Goal: Feedback & Contribution: Leave review/rating

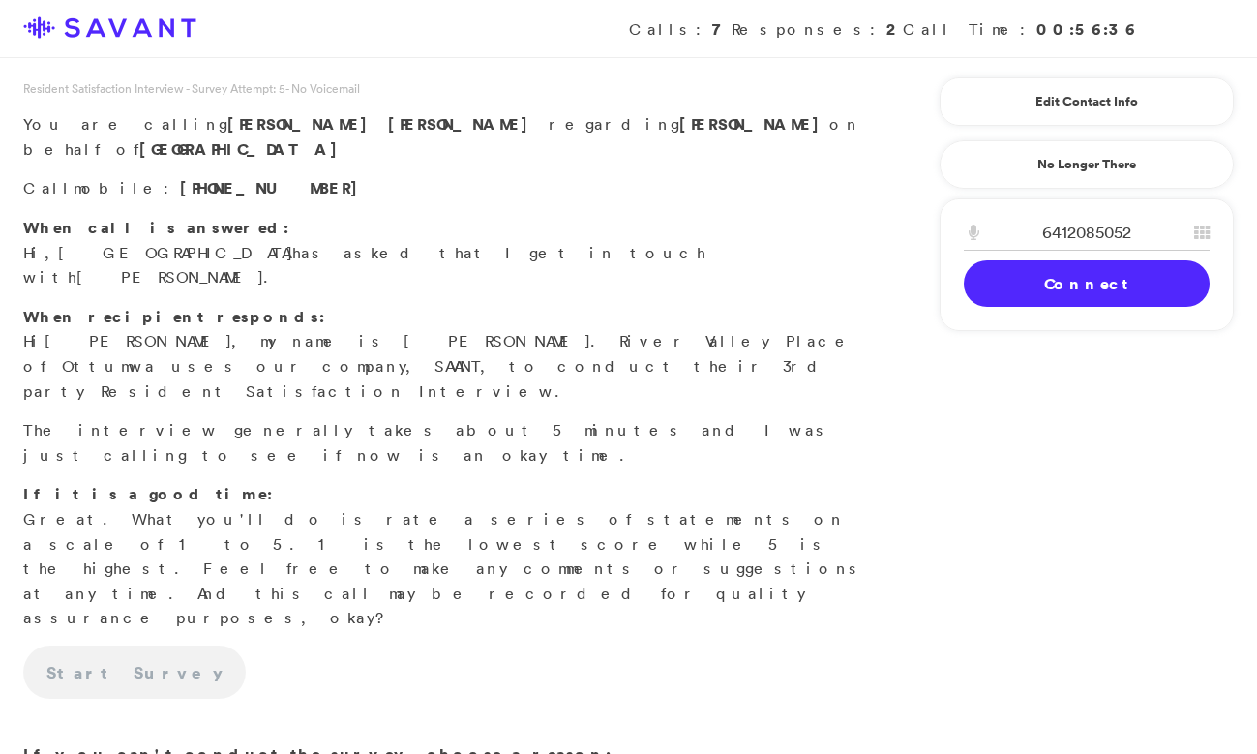
click at [1122, 275] on link "Connect" at bounding box center [1087, 283] width 246 height 46
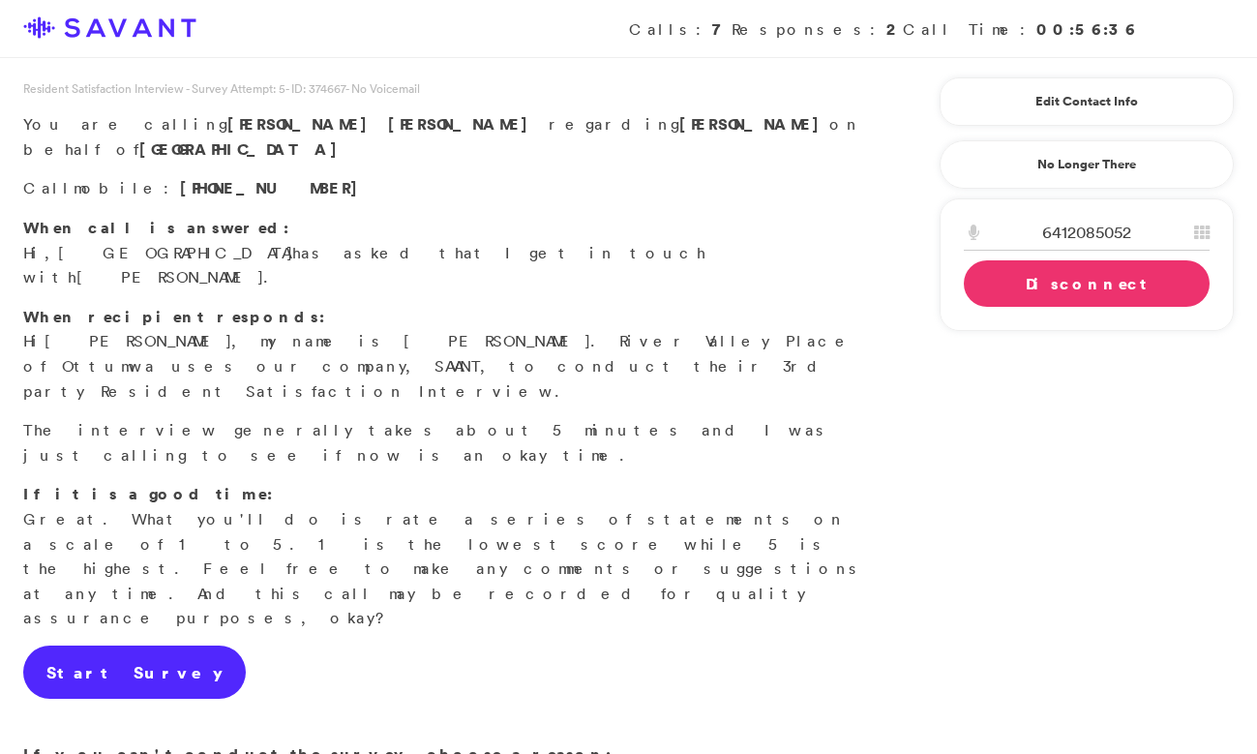
click at [135, 645] on link "Start Survey" at bounding box center [134, 672] width 223 height 54
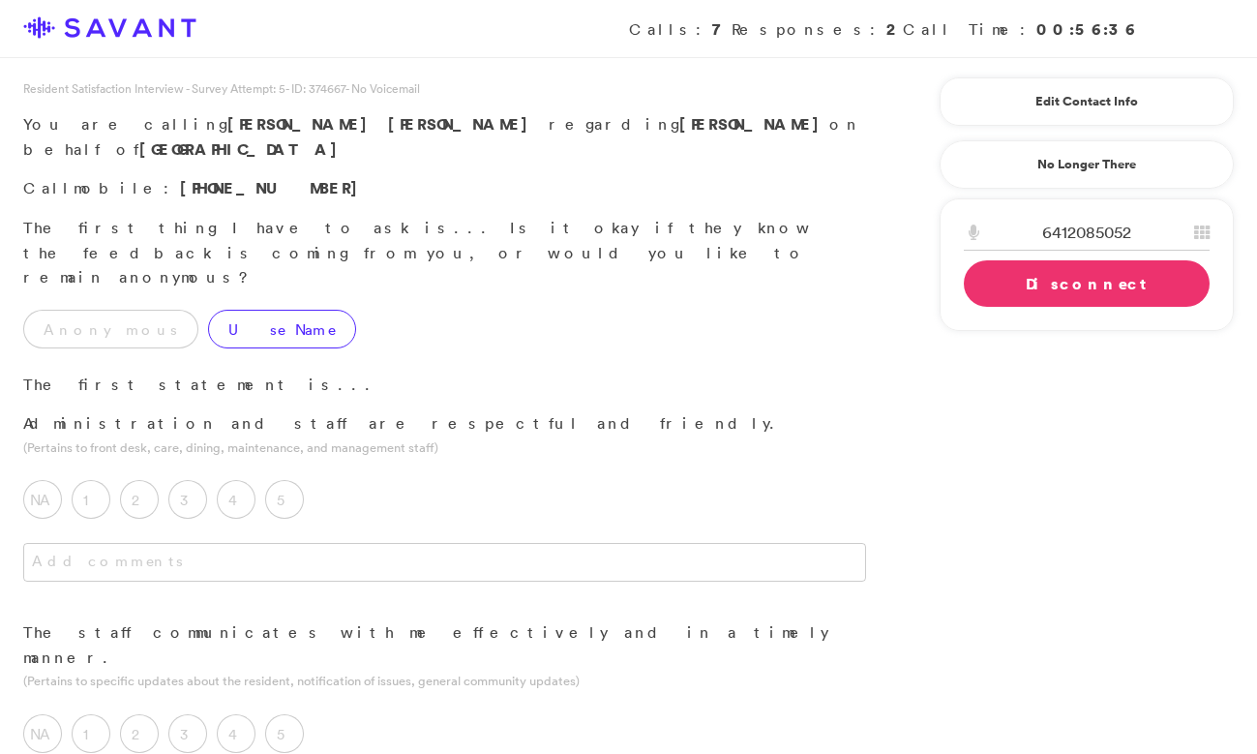
click at [208, 310] on label "Use Name" at bounding box center [282, 329] width 148 height 39
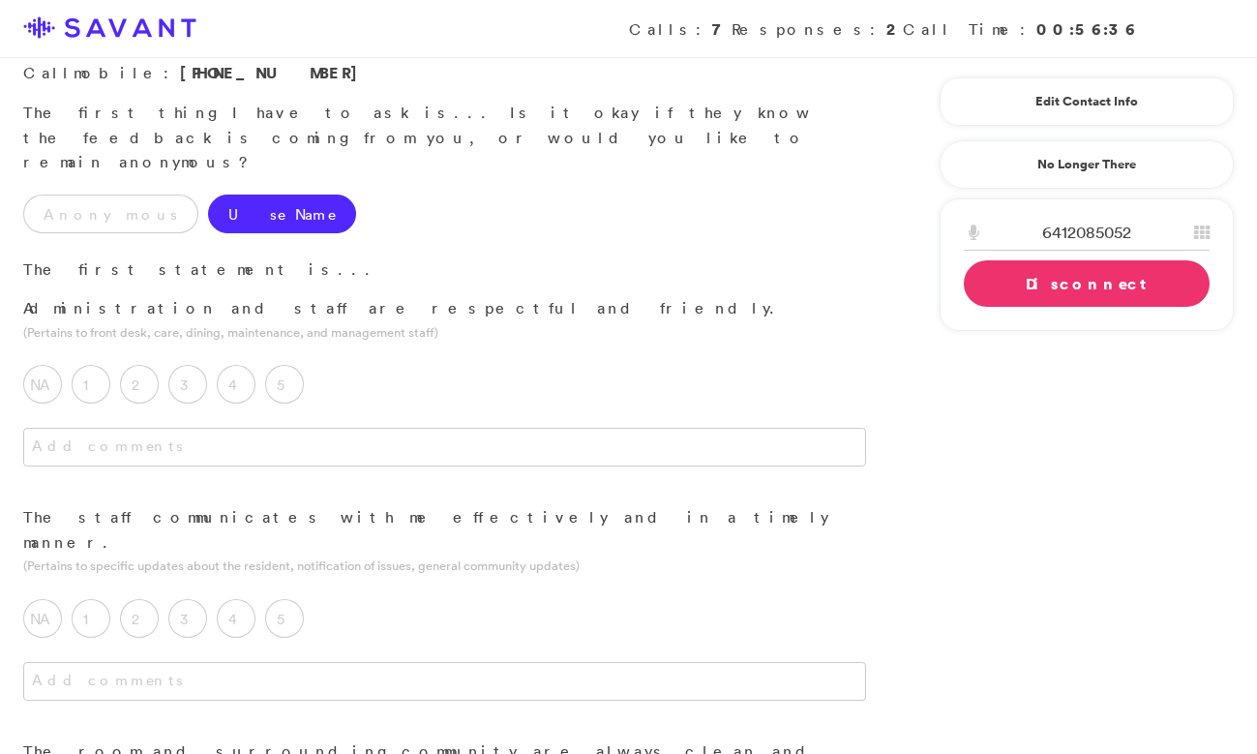
scroll to position [165, 0]
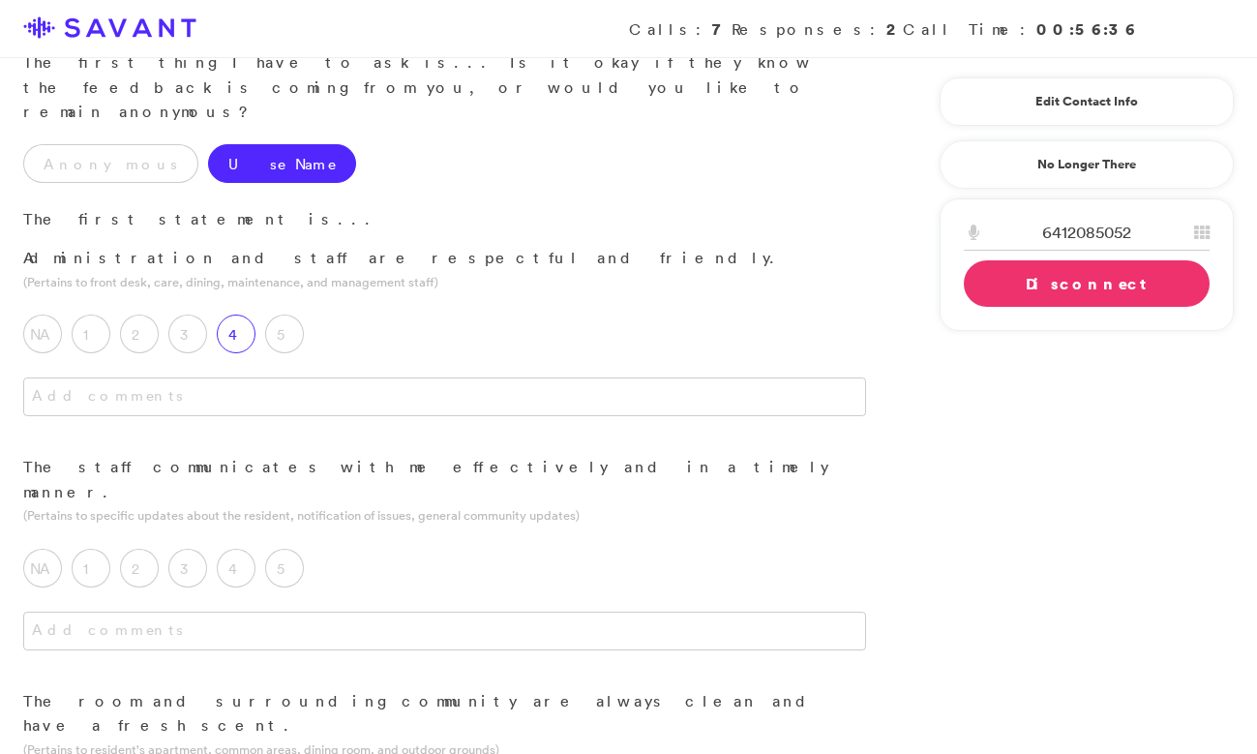
click at [241, 314] on label "4" at bounding box center [236, 333] width 39 height 39
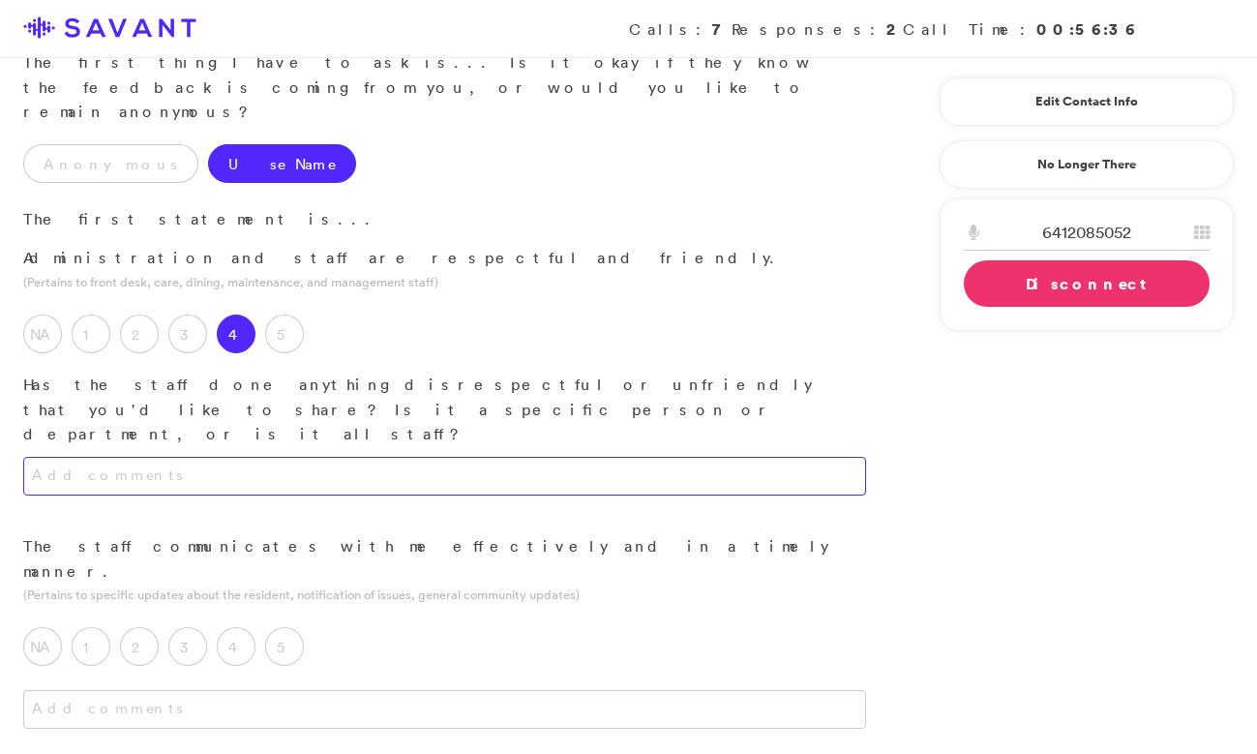
click at [267, 457] on textarea at bounding box center [444, 476] width 843 height 39
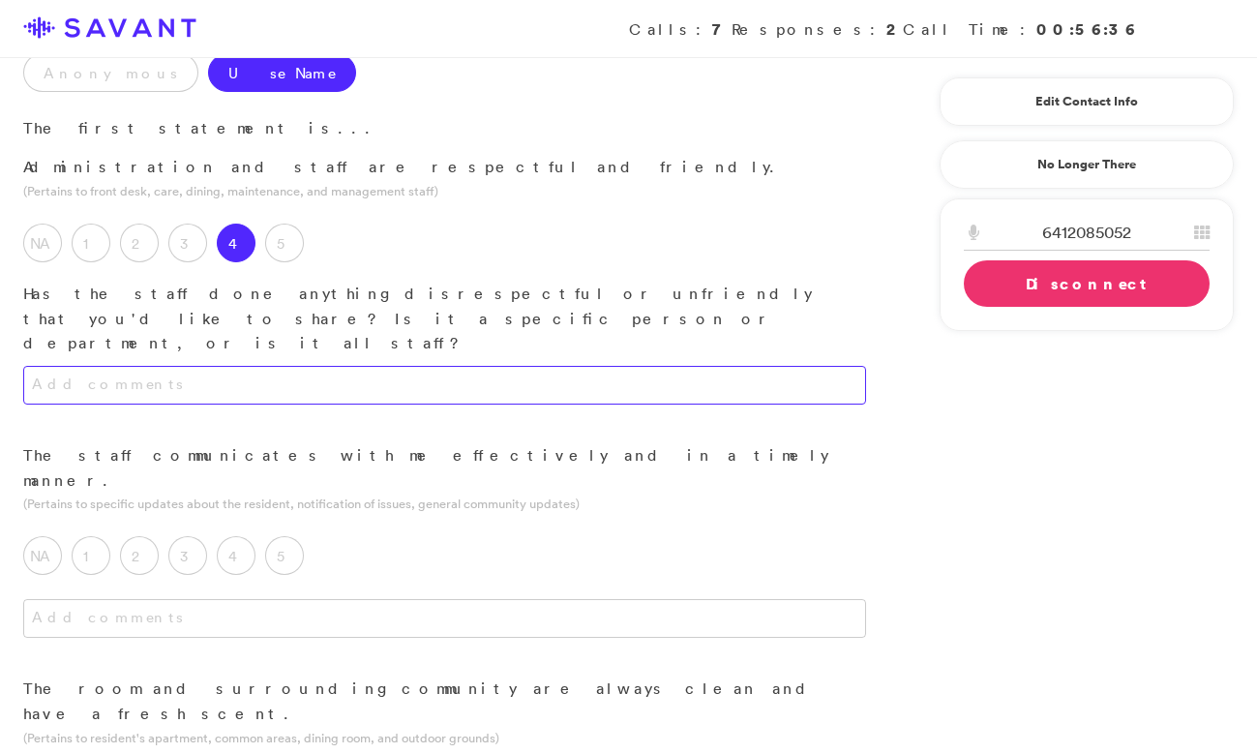
scroll to position [260, 0]
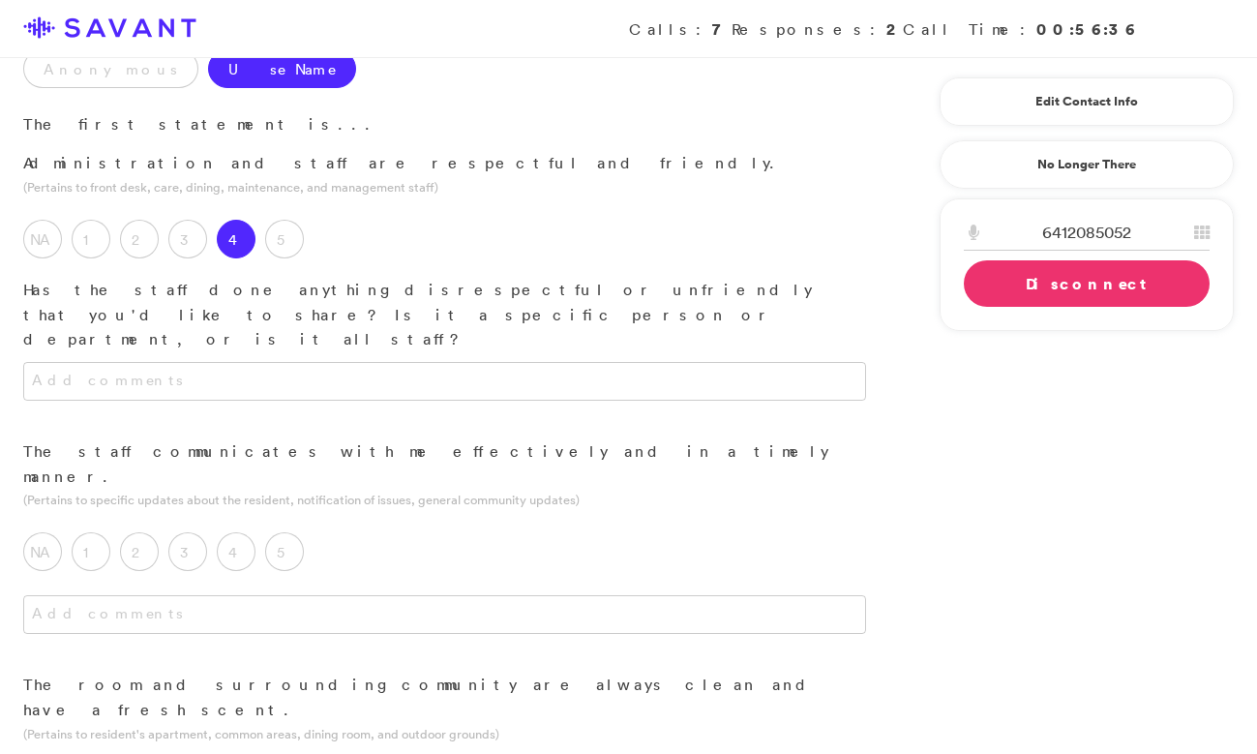
click at [276, 532] on label "5" at bounding box center [284, 551] width 39 height 39
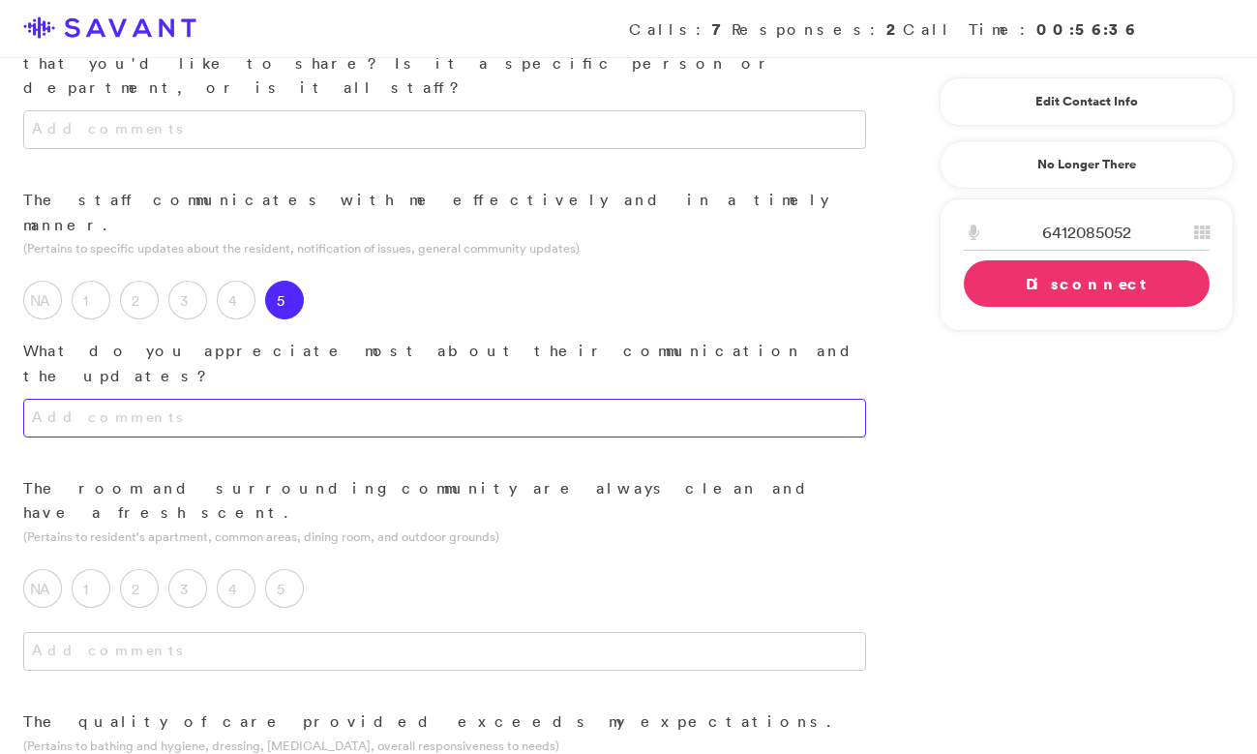
scroll to position [513, 0]
click at [372, 398] on textarea at bounding box center [444, 417] width 843 height 39
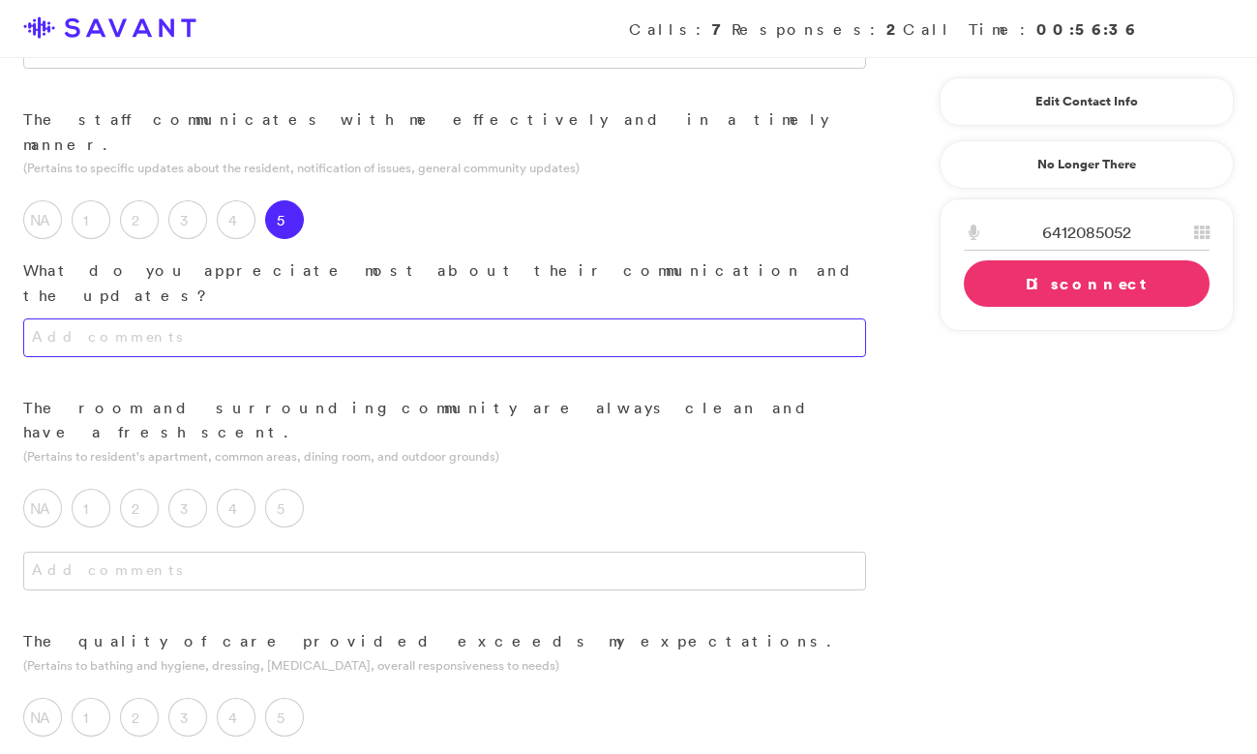
scroll to position [627, 0]
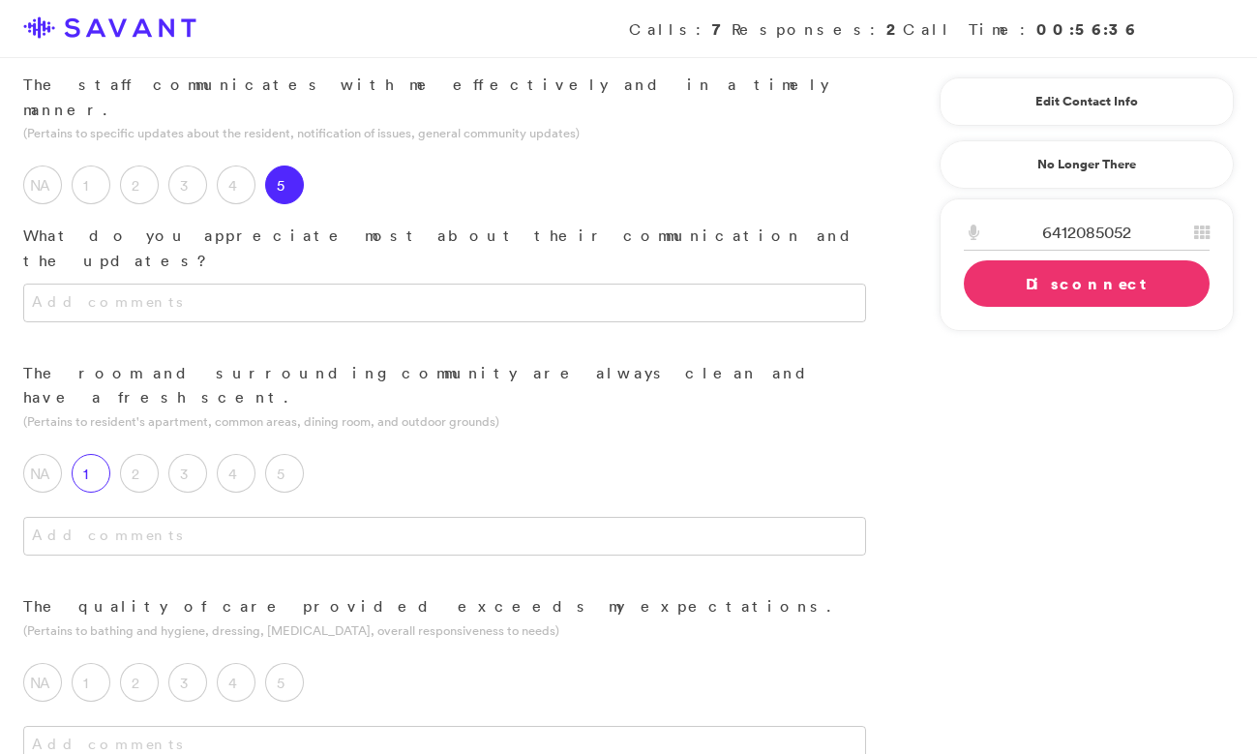
click at [85, 454] on label "1" at bounding box center [91, 473] width 39 height 39
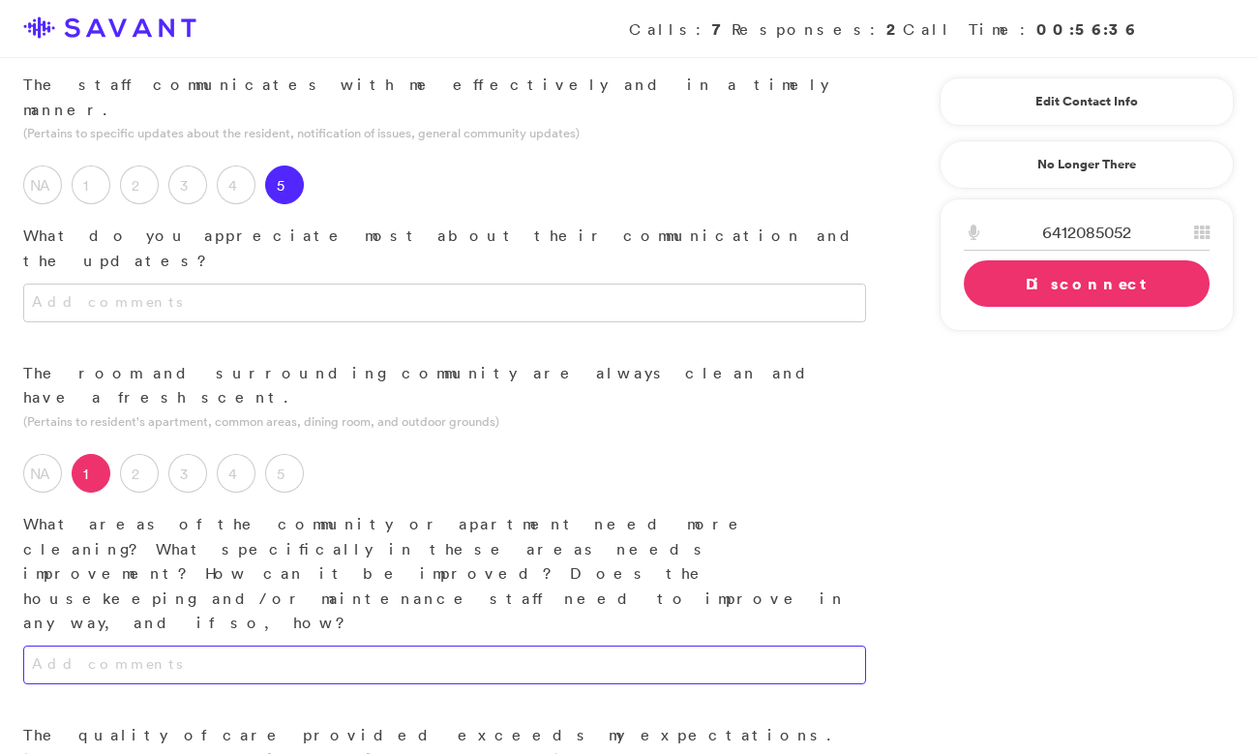
click at [200, 645] on textarea at bounding box center [444, 664] width 843 height 39
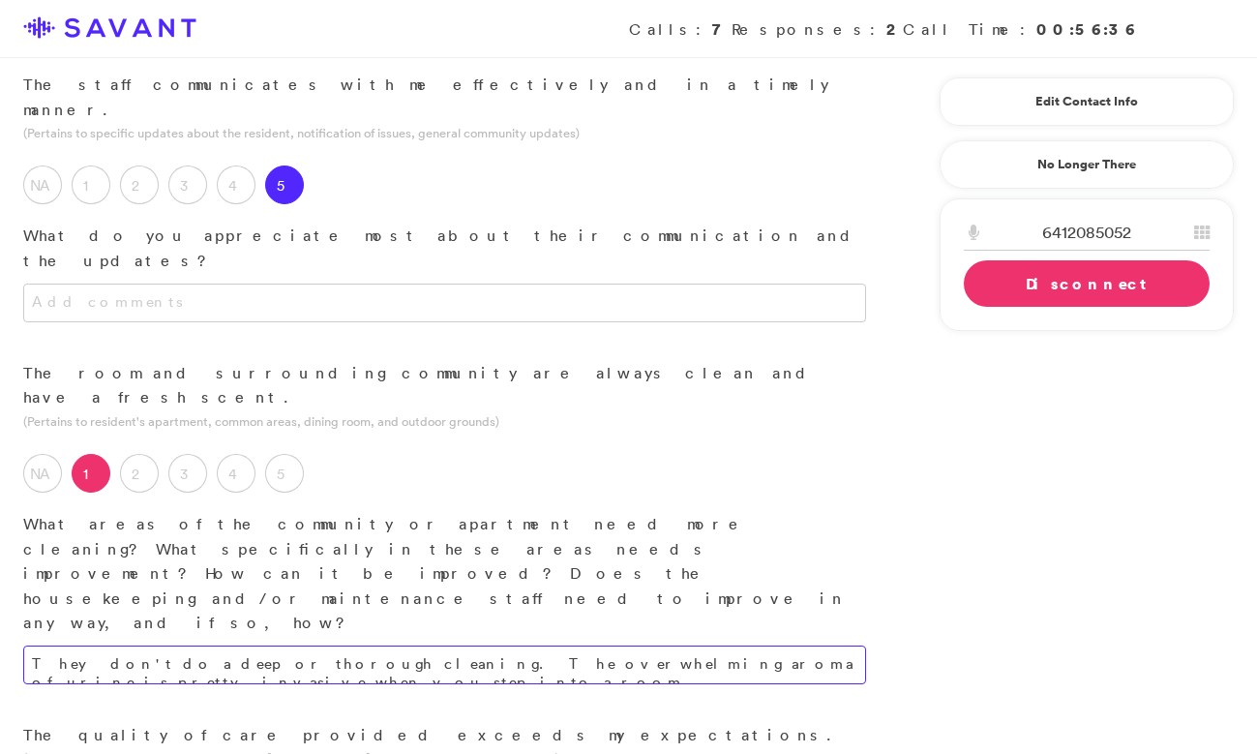
click at [840, 645] on textarea "They don't do a deep or thorough cleaning. The overwhelming aroma of urine is p…" at bounding box center [444, 664] width 843 height 39
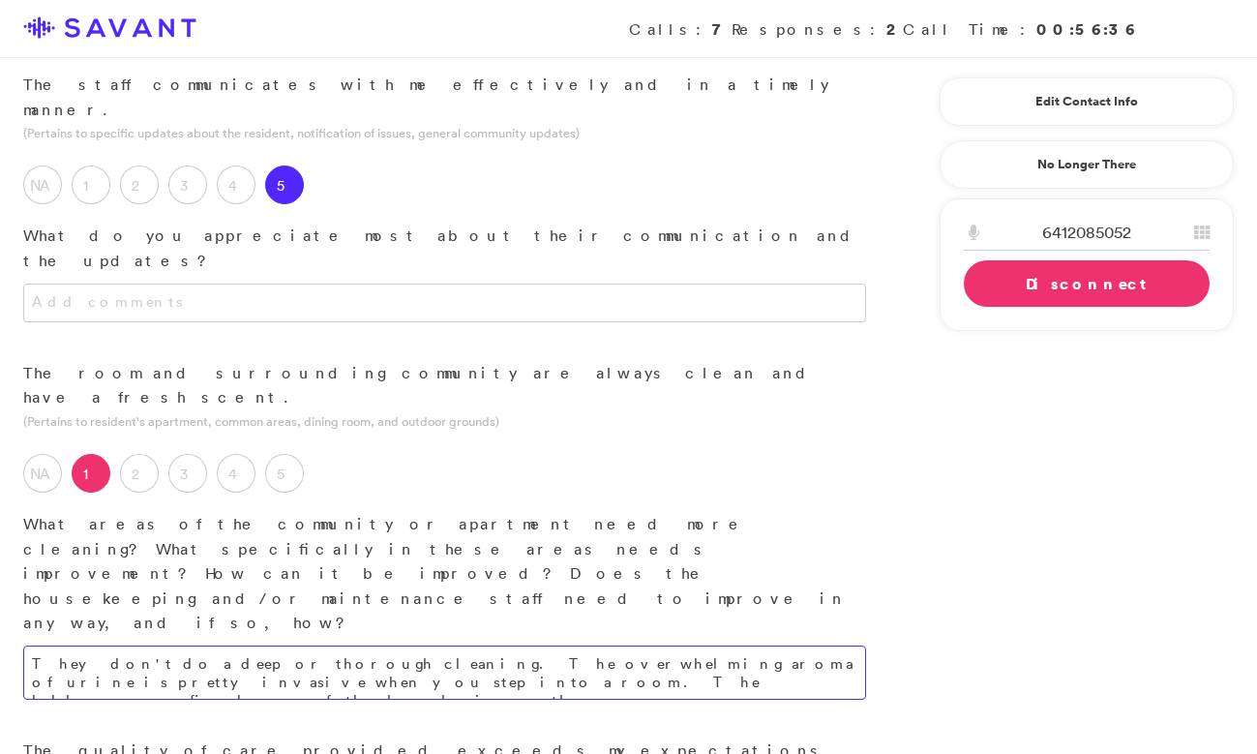
click at [321, 645] on textarea "They don't do a deep or thorough cleaning. The overwhelming aroma of urine is p…" at bounding box center [444, 672] width 843 height 54
click at [320, 645] on textarea "They don't do a deep or thorough cleaning. The overwhelming aroma of urine is p…" at bounding box center [444, 672] width 843 height 54
drag, startPoint x: 342, startPoint y: 460, endPoint x: 274, endPoint y: 460, distance: 67.7
click at [274, 645] on textarea "They don't do a deep or thorough cleaning. The overwhelming aroma of urine is p…" at bounding box center [444, 672] width 843 height 54
click at [403, 645] on textarea "They don't do a deep or thorough cleaning. The overwhelming aroma of urine is p…" at bounding box center [444, 672] width 843 height 54
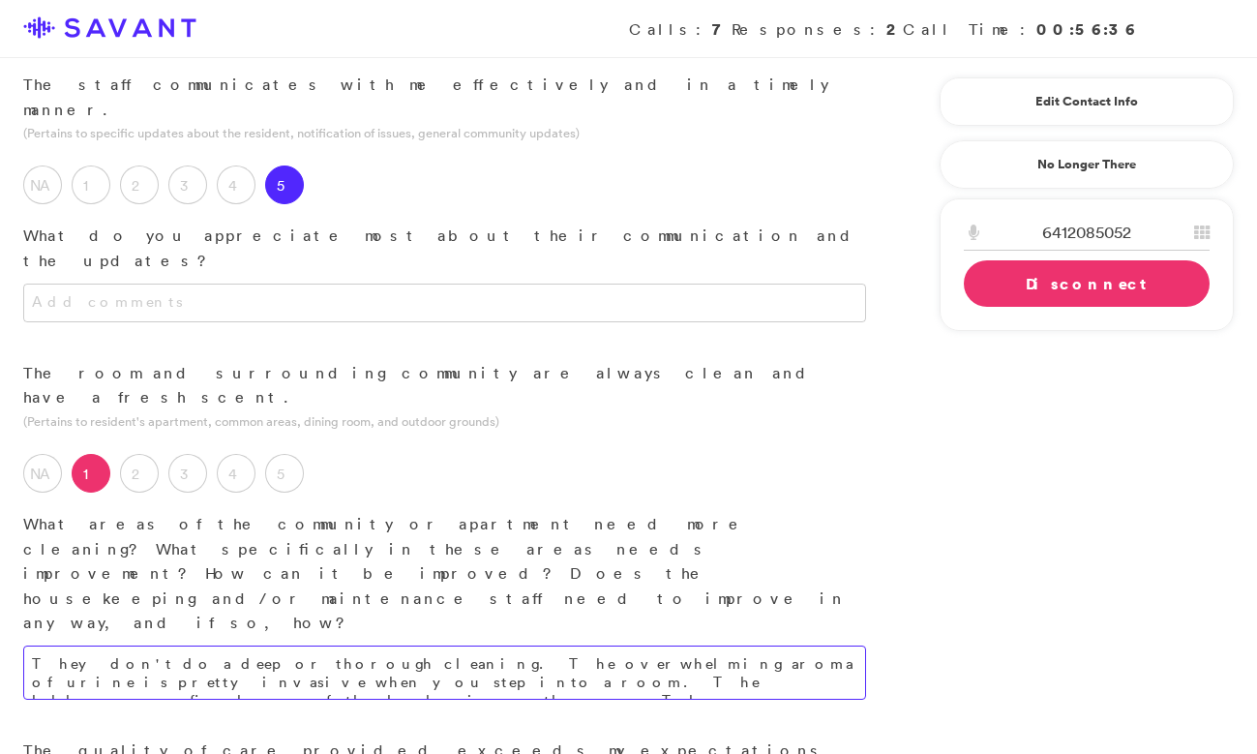
click at [806, 645] on textarea "They don't do a deep or thorough cleaning. The overwhelming aroma of urine is p…" at bounding box center [444, 672] width 843 height 54
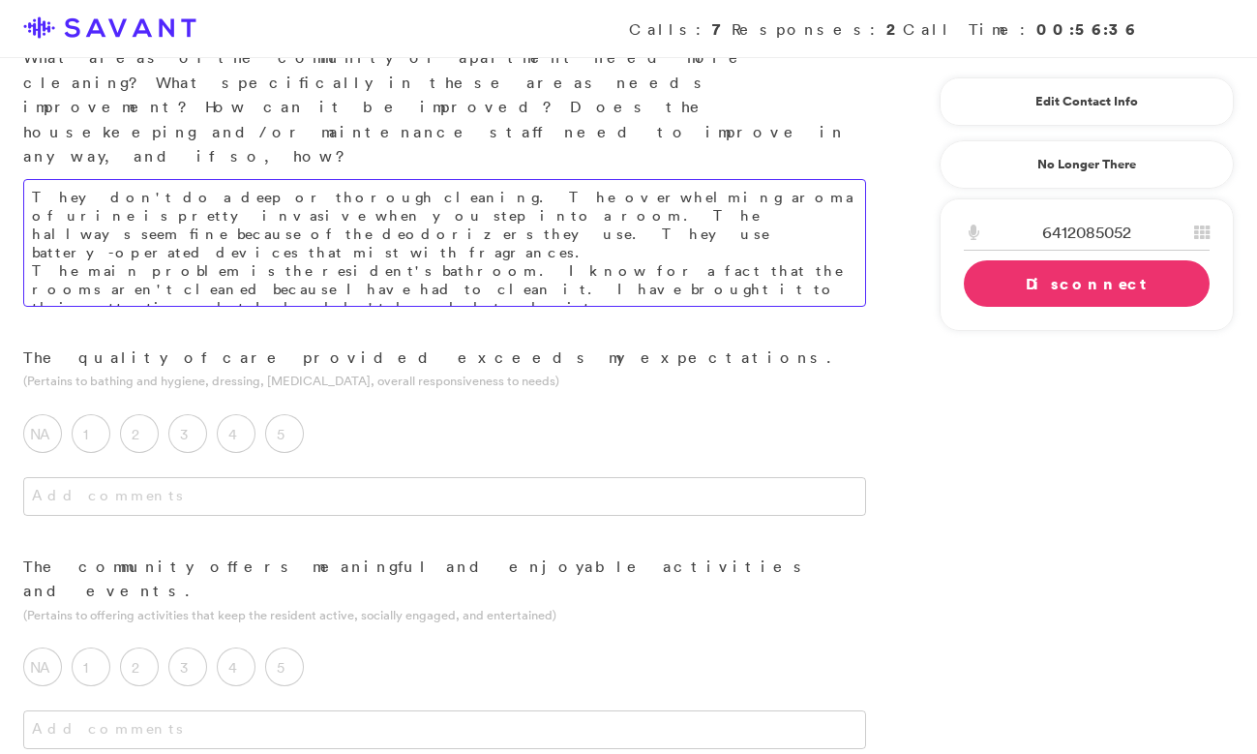
scroll to position [1075, 0]
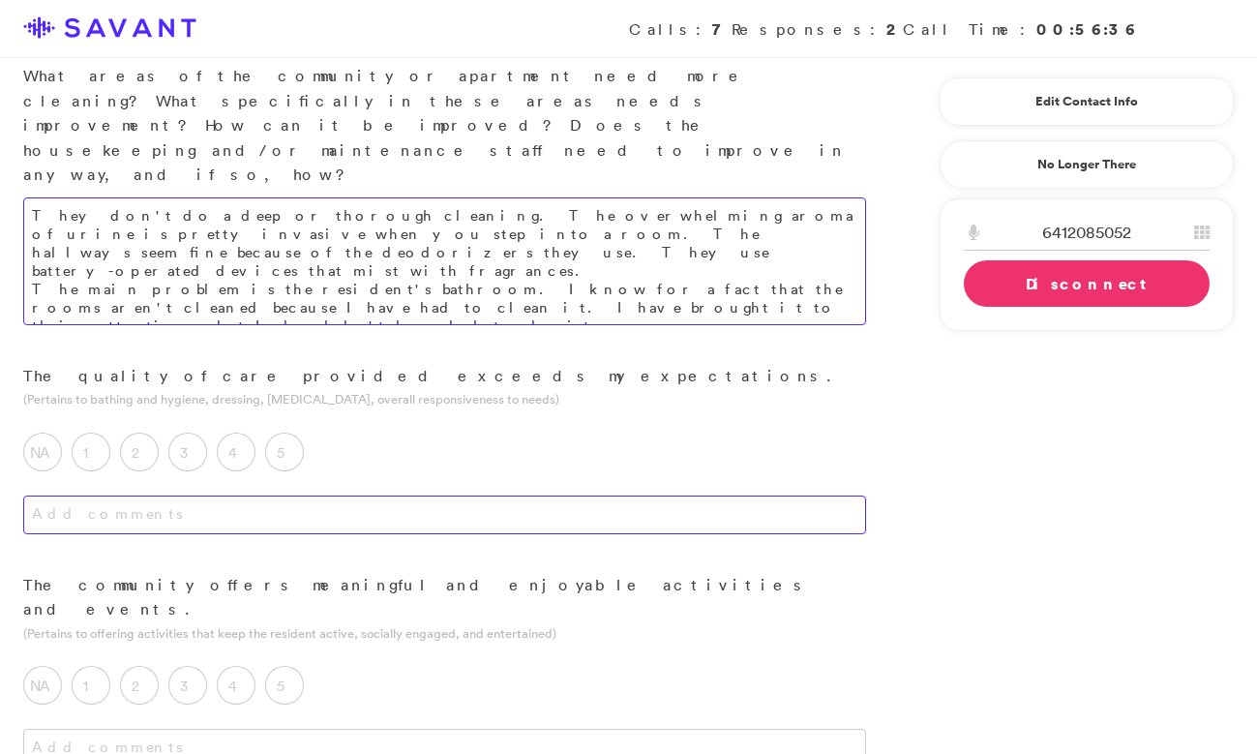
type textarea "They don't do a deep or thorough cleaning. The overwhelming aroma of urine is p…"
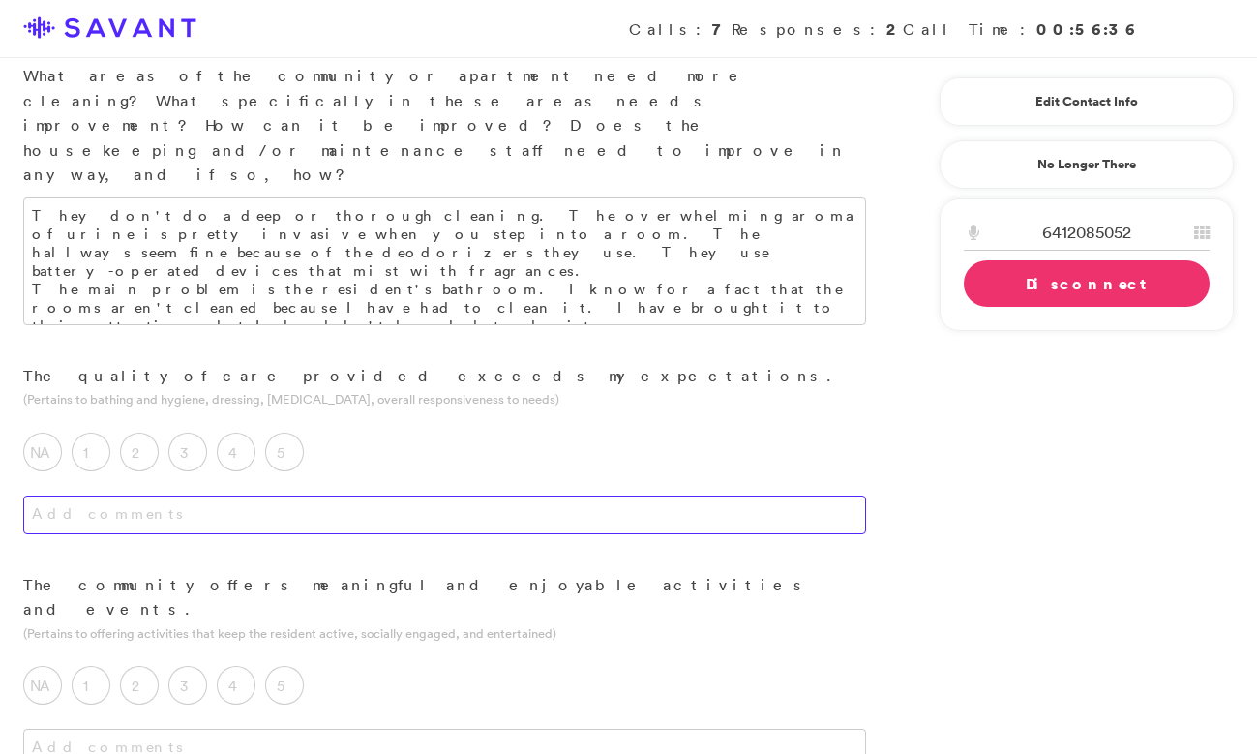
click at [323, 495] on textarea at bounding box center [444, 514] width 843 height 39
click at [431, 495] on textarea "His quality of care is good. He needs a higher level of care." at bounding box center [444, 514] width 843 height 39
type textarea "His quality of care is good. He needs a higher level of care."
click at [257, 432] on div "4" at bounding box center [241, 456] width 48 height 48
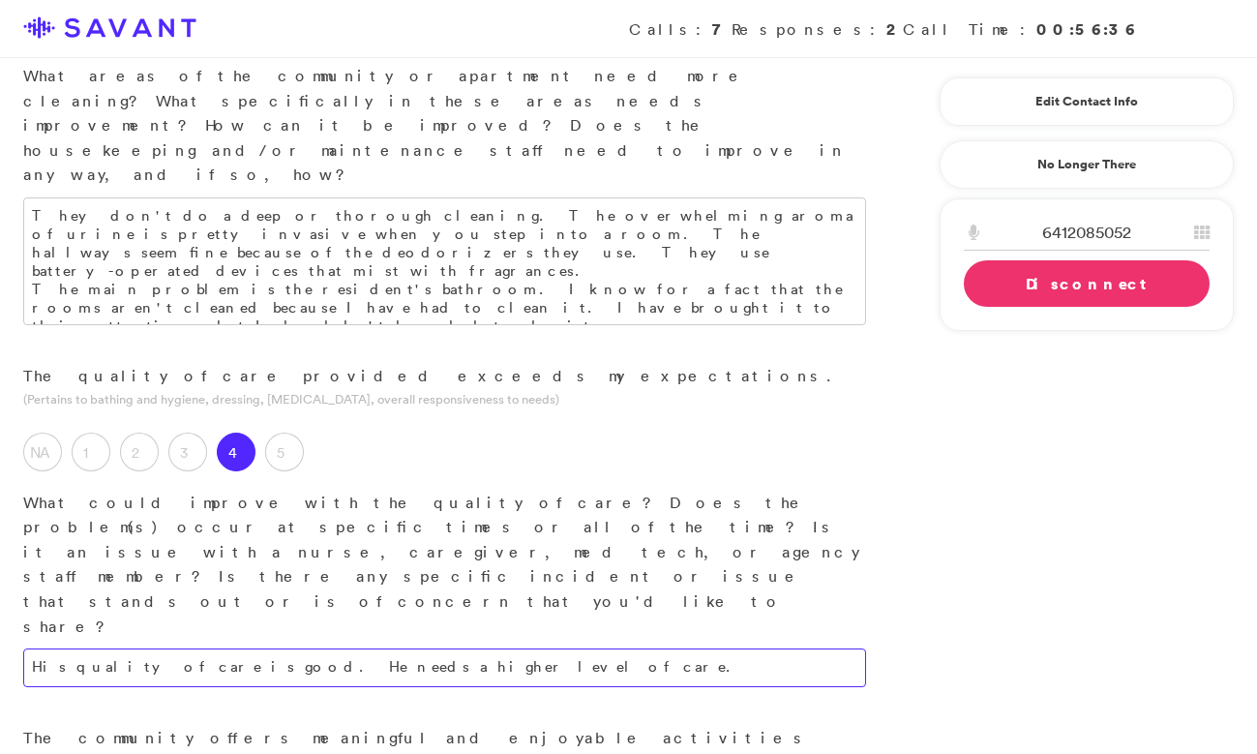
click at [425, 648] on textarea "His quality of care is good. He needs a higher level of care." at bounding box center [444, 667] width 843 height 39
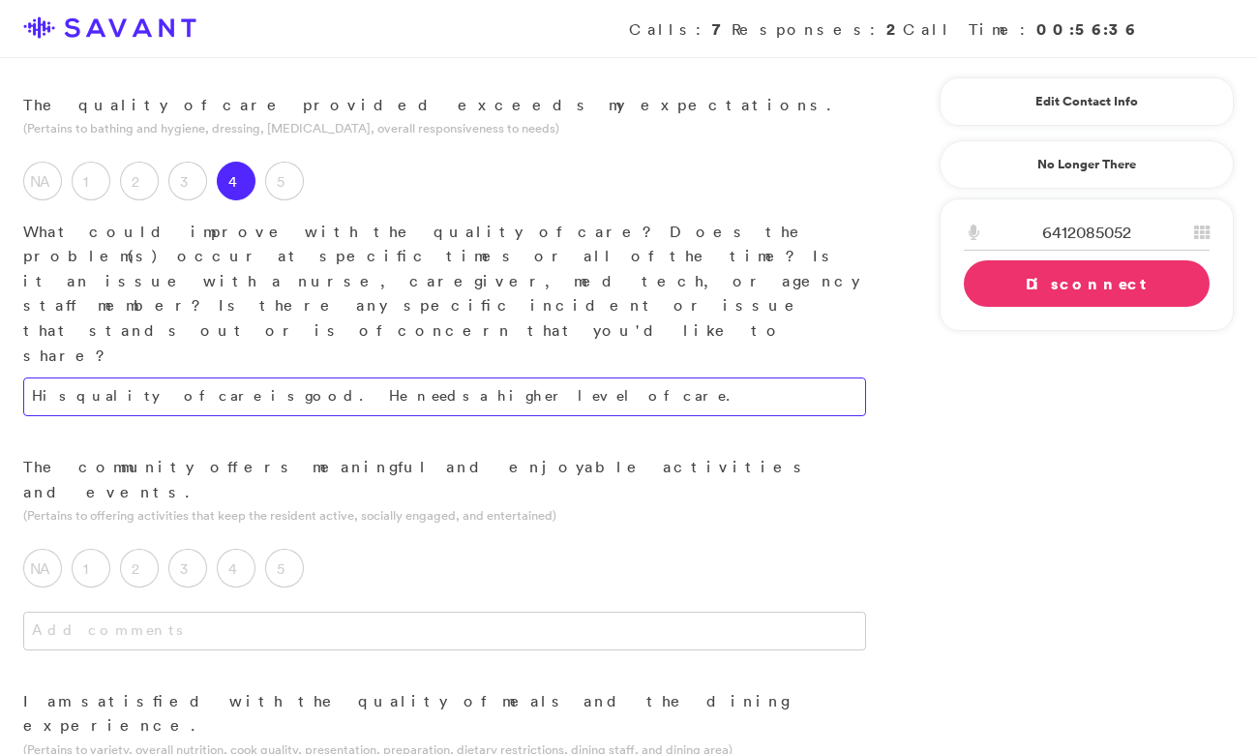
scroll to position [1350, 0]
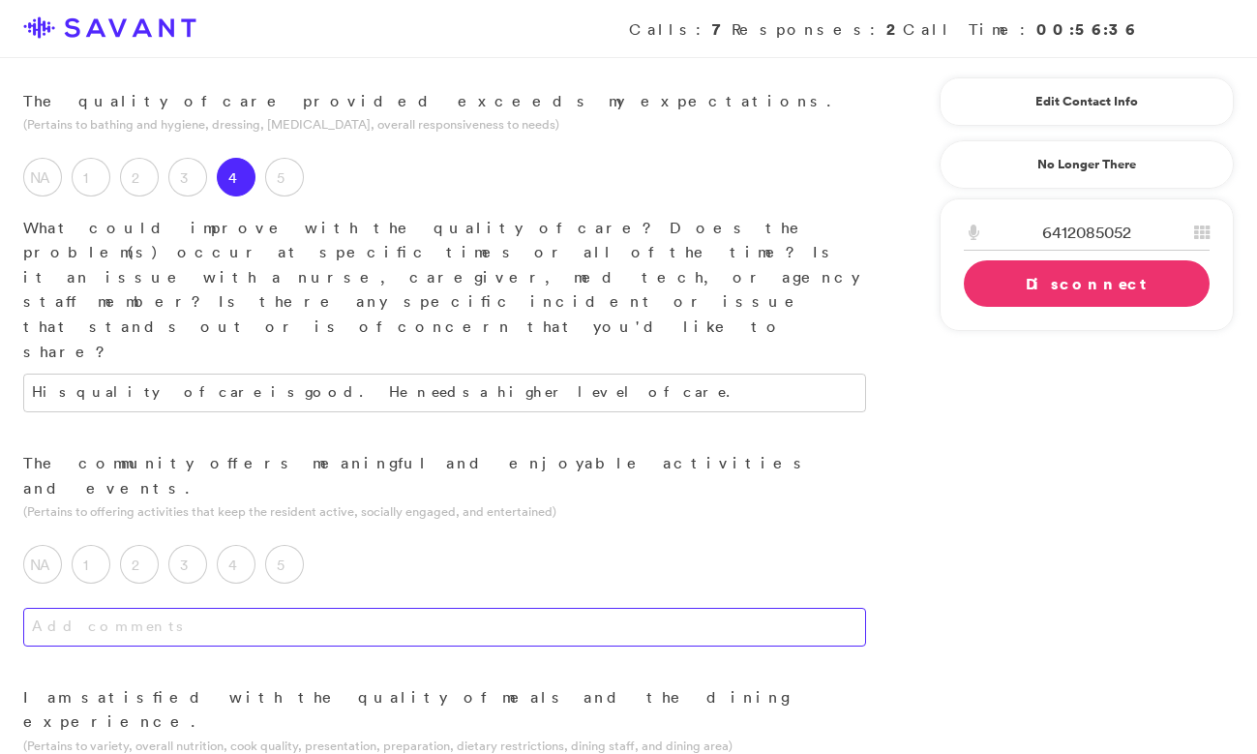
click at [318, 608] on textarea at bounding box center [444, 627] width 843 height 39
click at [31, 545] on label "NA" at bounding box center [42, 564] width 39 height 39
click at [130, 608] on textarea at bounding box center [444, 627] width 843 height 39
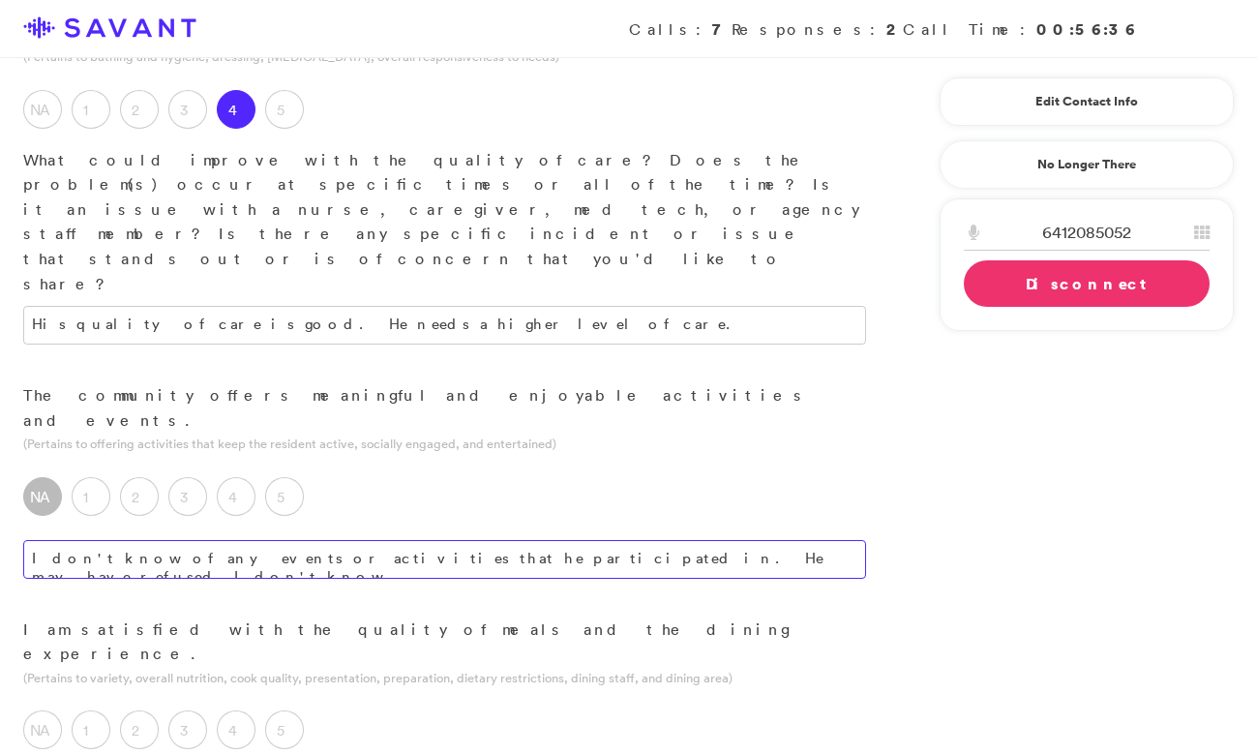
scroll to position [1432, 0]
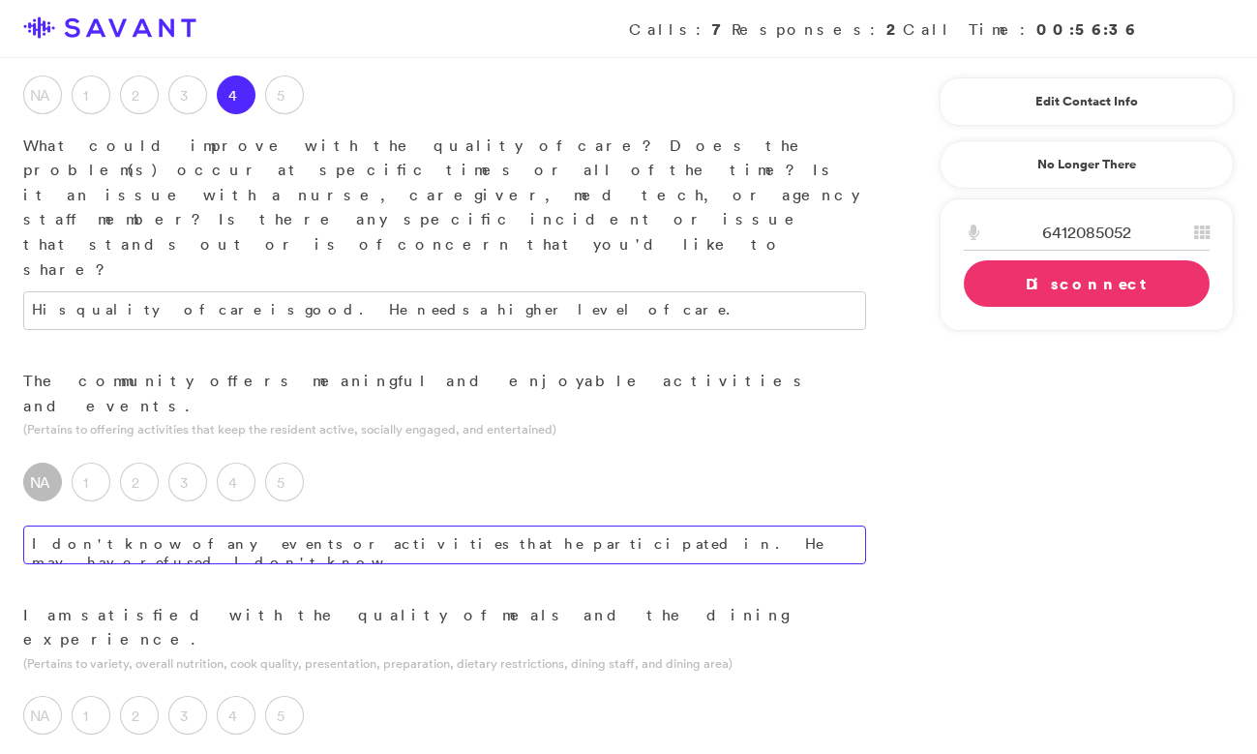
type textarea "I don't know of any events or activities that he participated in. He may have r…"
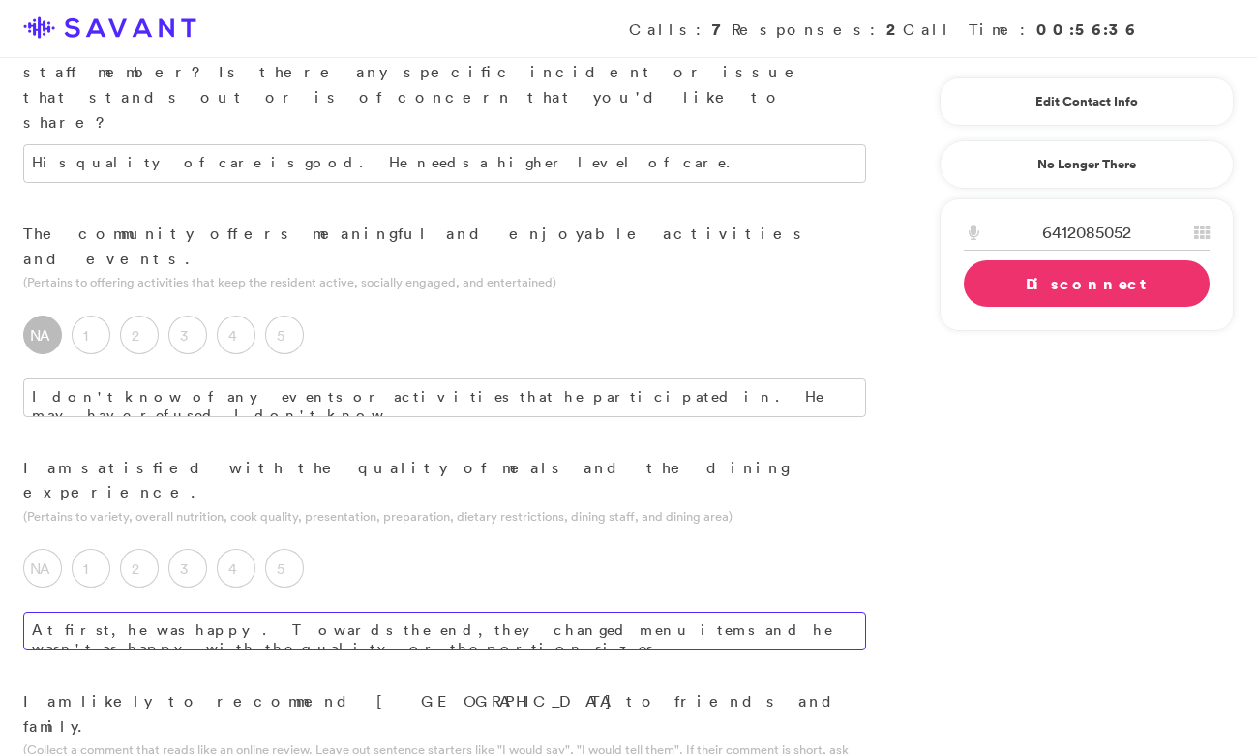
scroll to position [1574, 0]
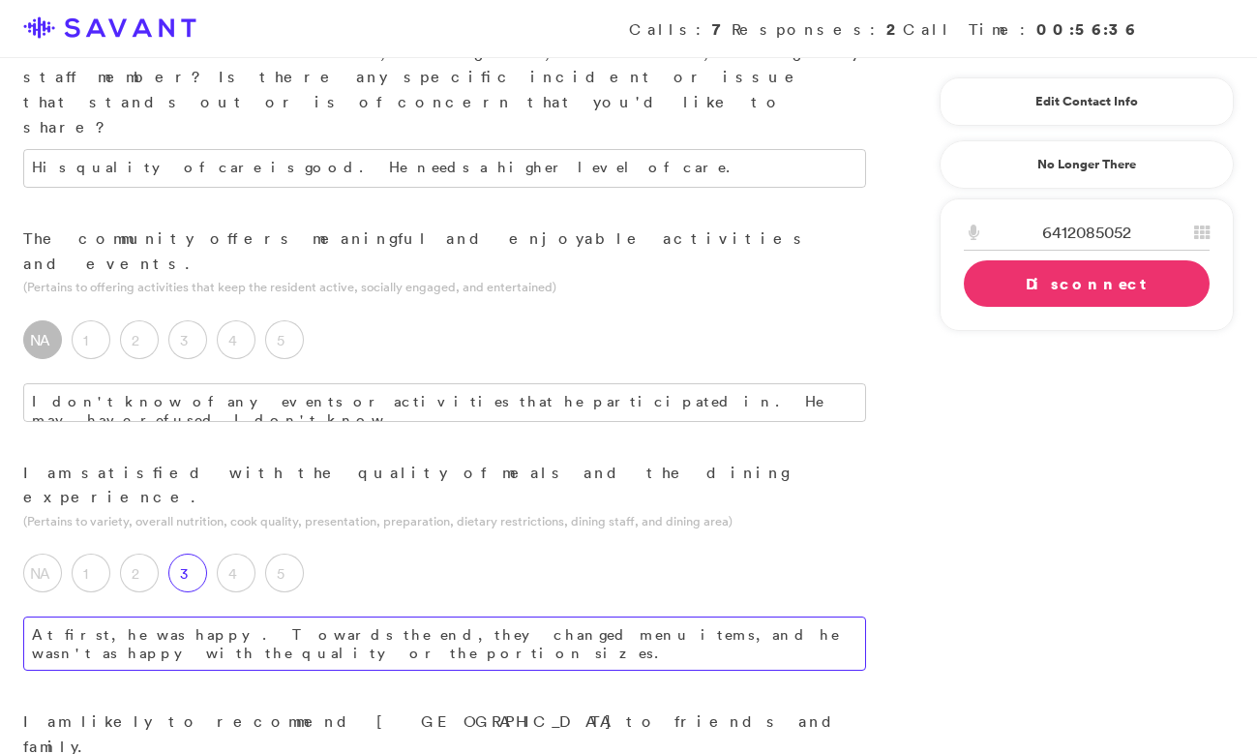
type textarea "At first, he was happy. Towards the end, they changed menu items, and he wasn't…"
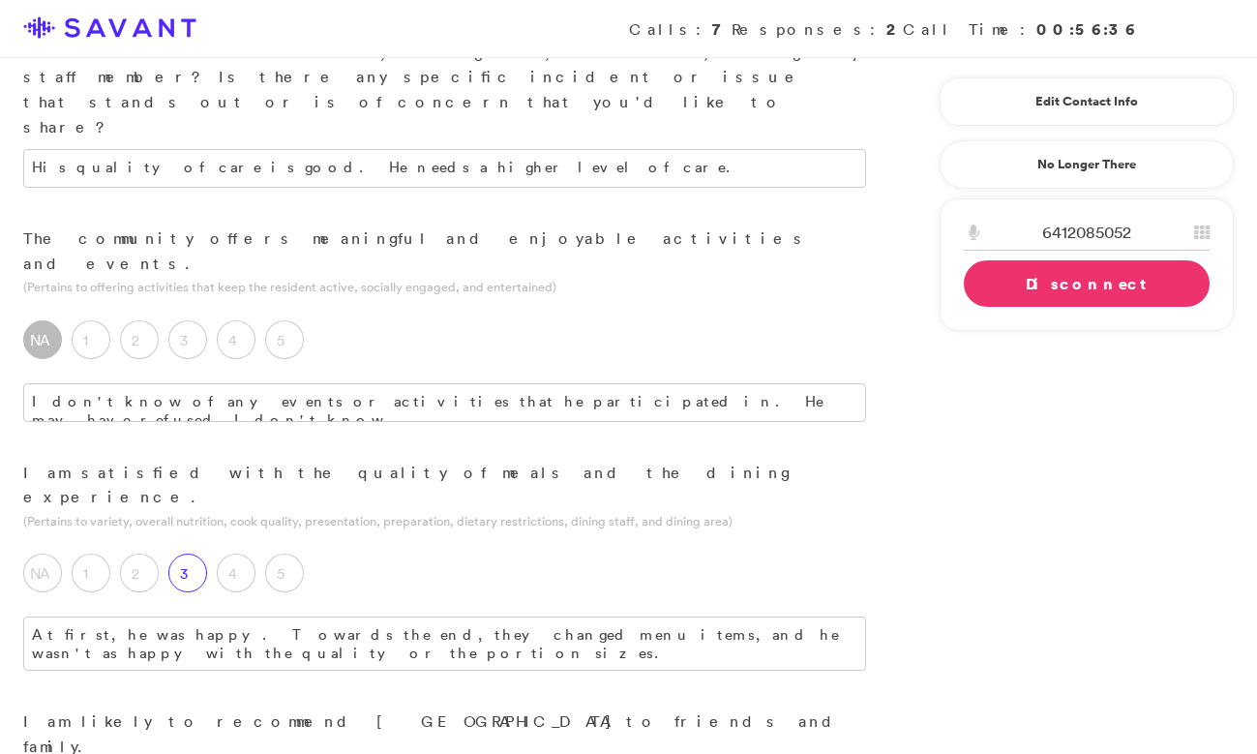
click at [194, 553] on label "3" at bounding box center [187, 572] width 39 height 39
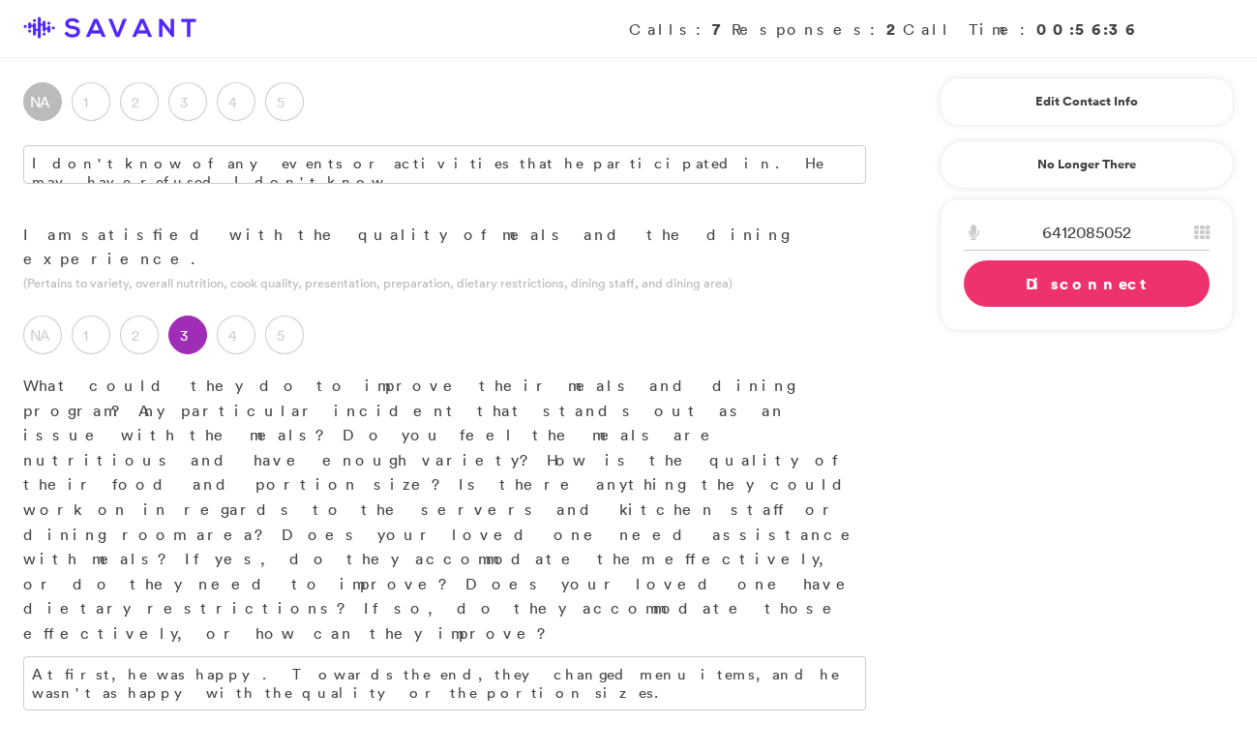
scroll to position [1805, 0]
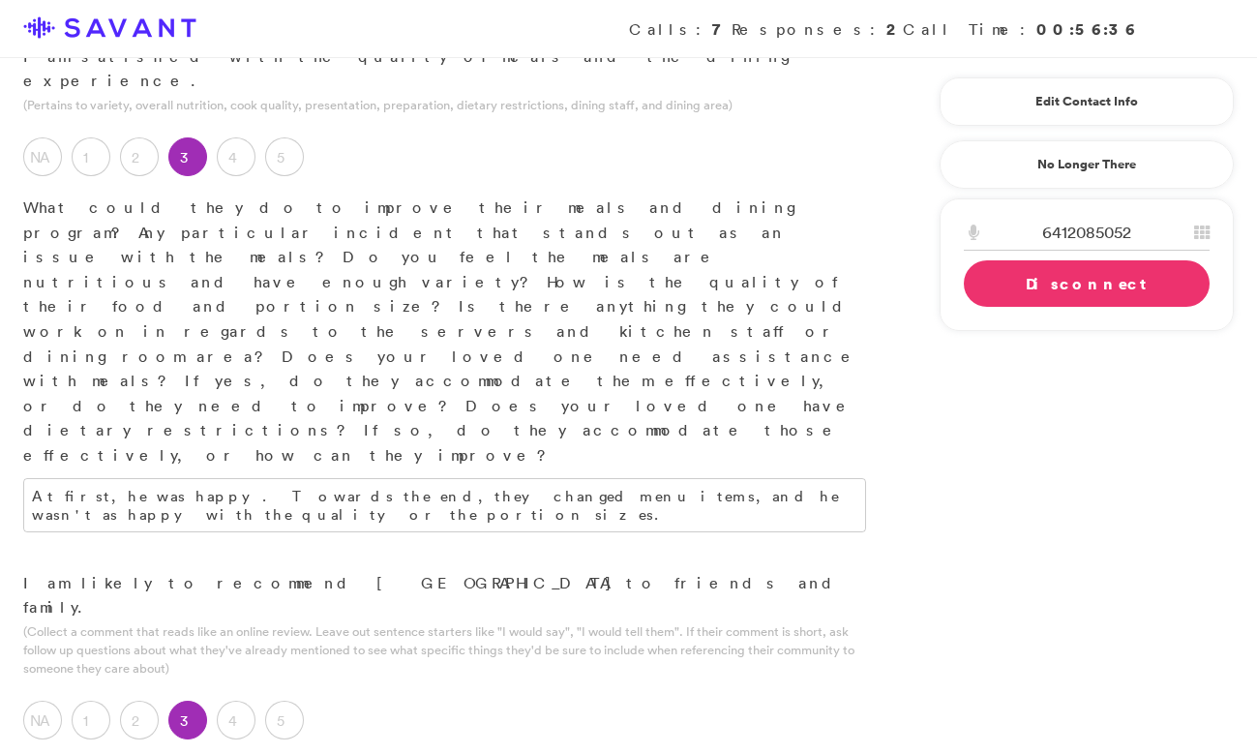
scroll to position [1994, 0]
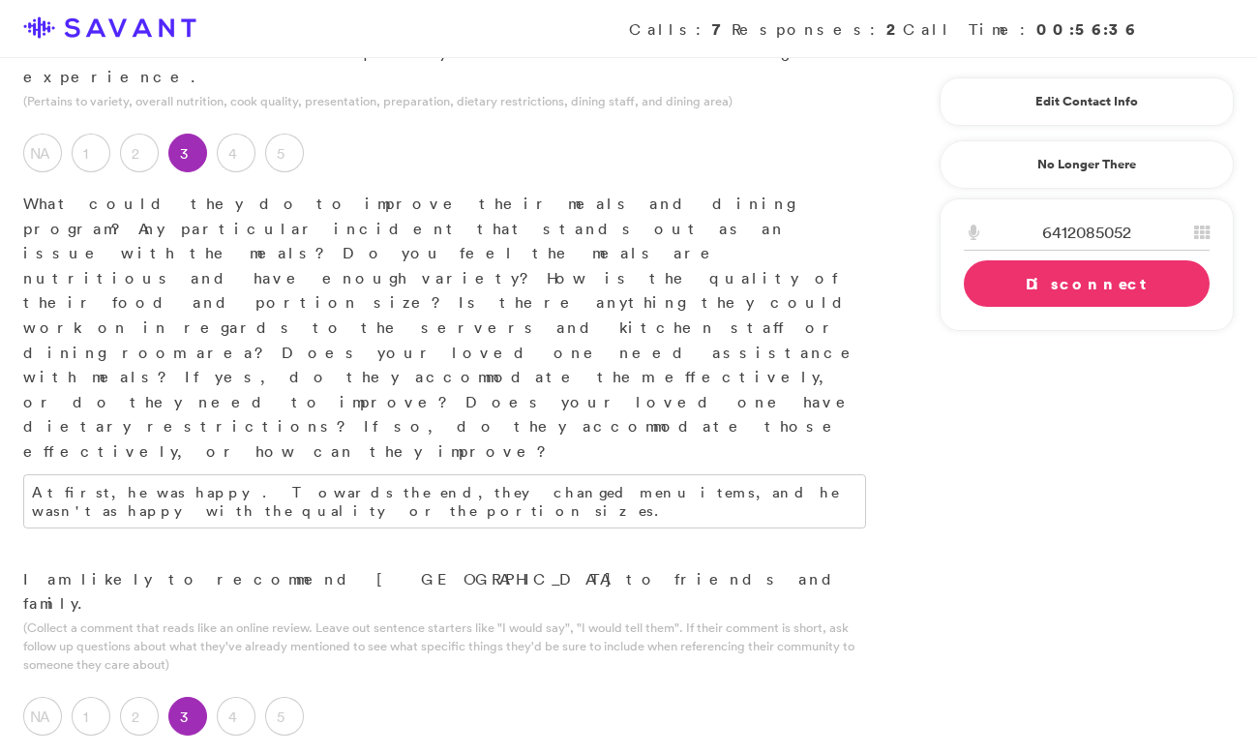
type textarea "The staff is wonderful, but if your family member requires a higher level of ca…"
type textarea "When you walk in, it's a very nice and clean place. It has a very nice atmosphe…"
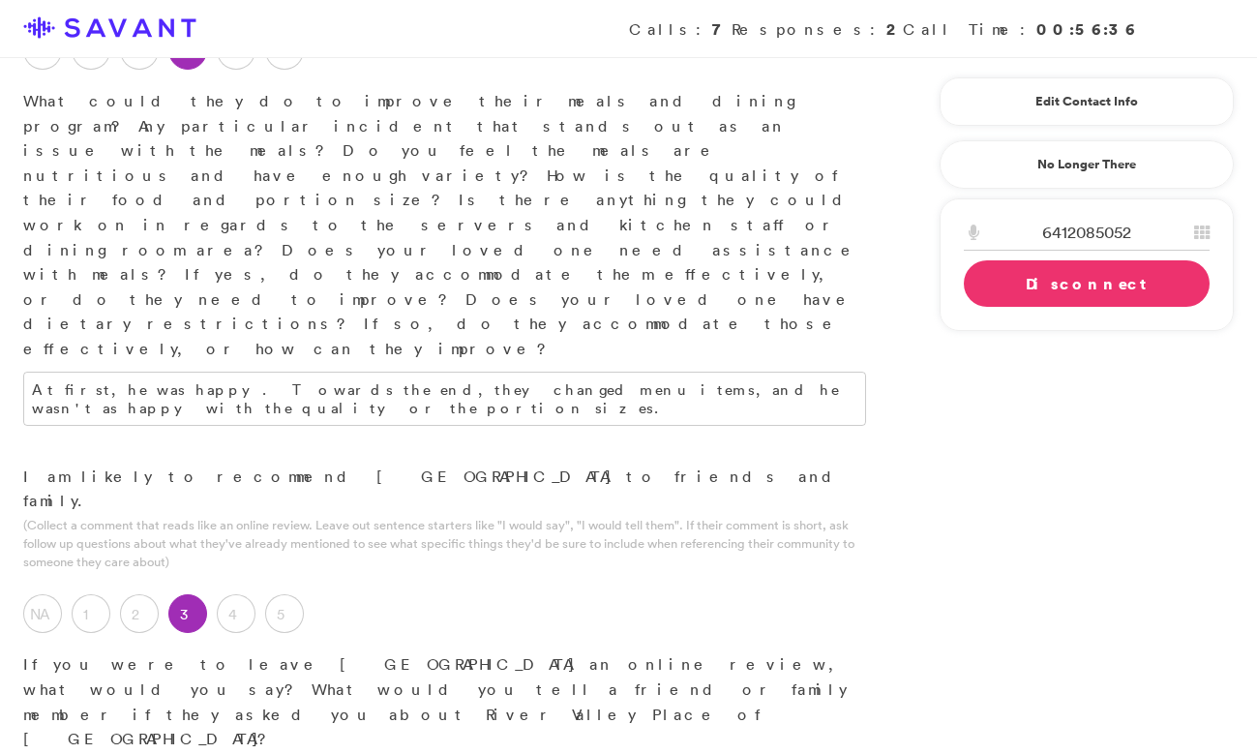
scroll to position [2122, 0]
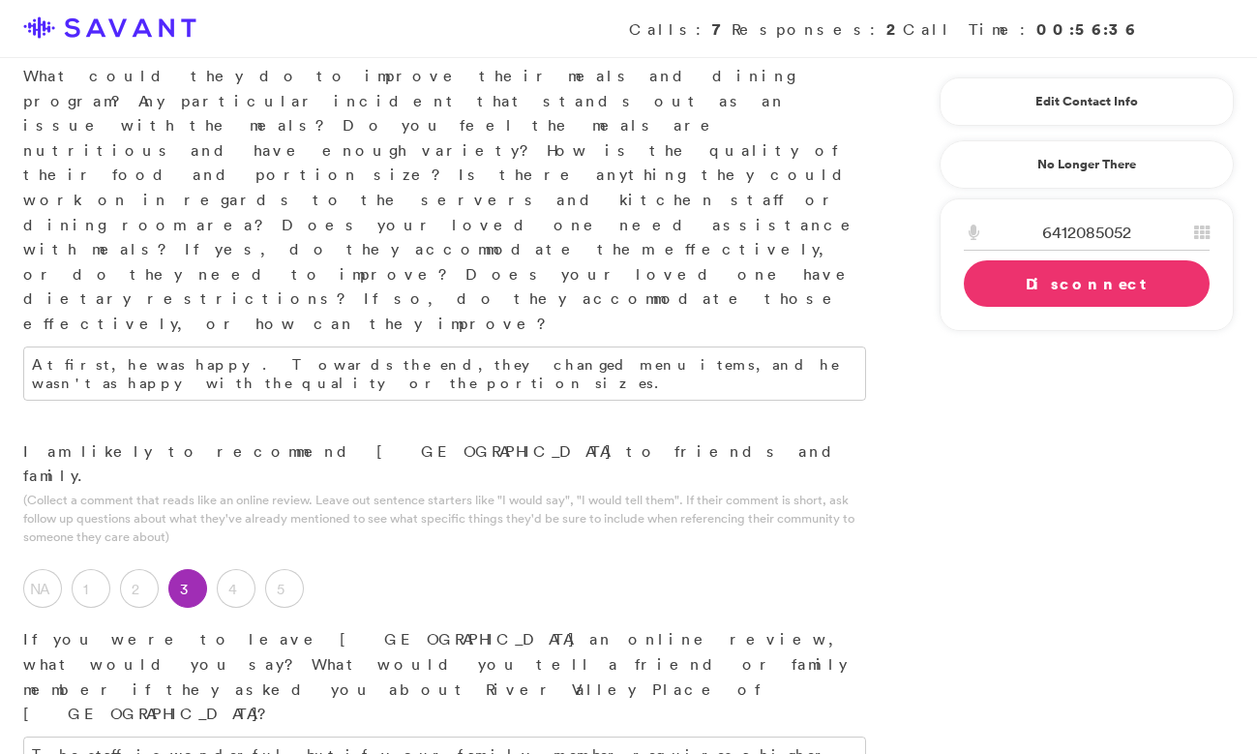
type textarea "Cleaning the residents' rooms."
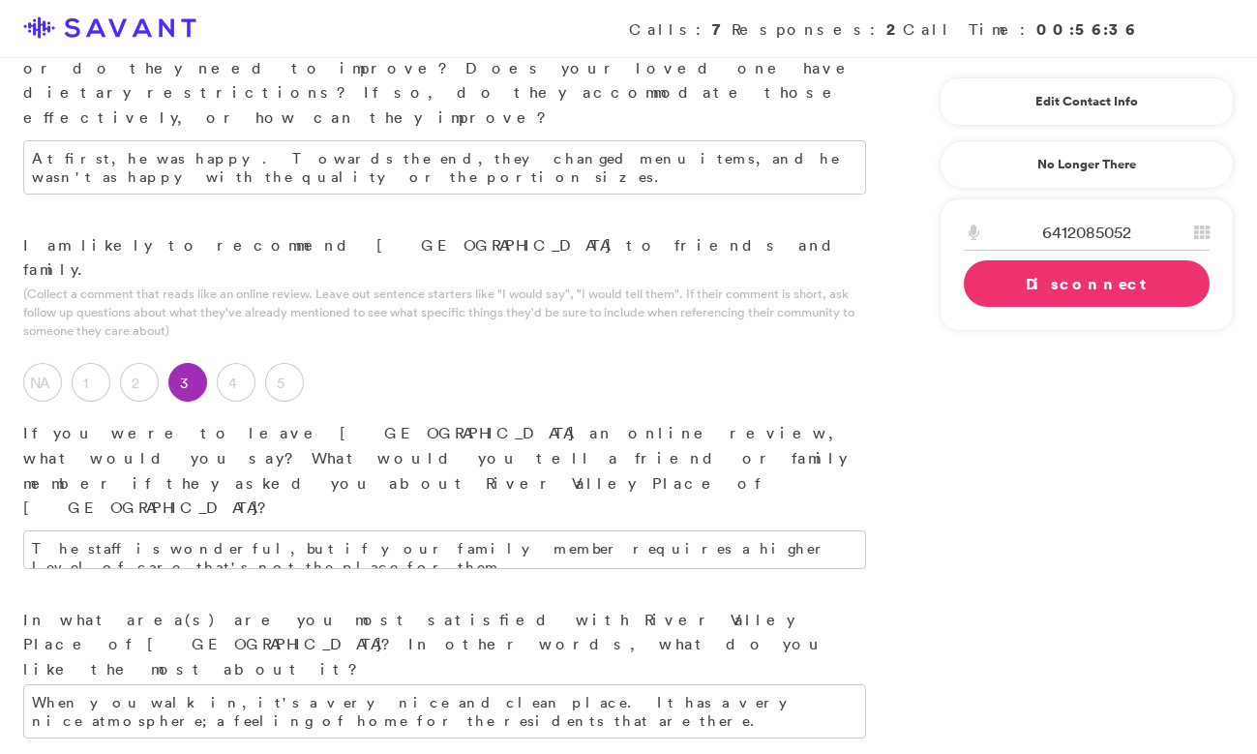
scroll to position [2456, 0]
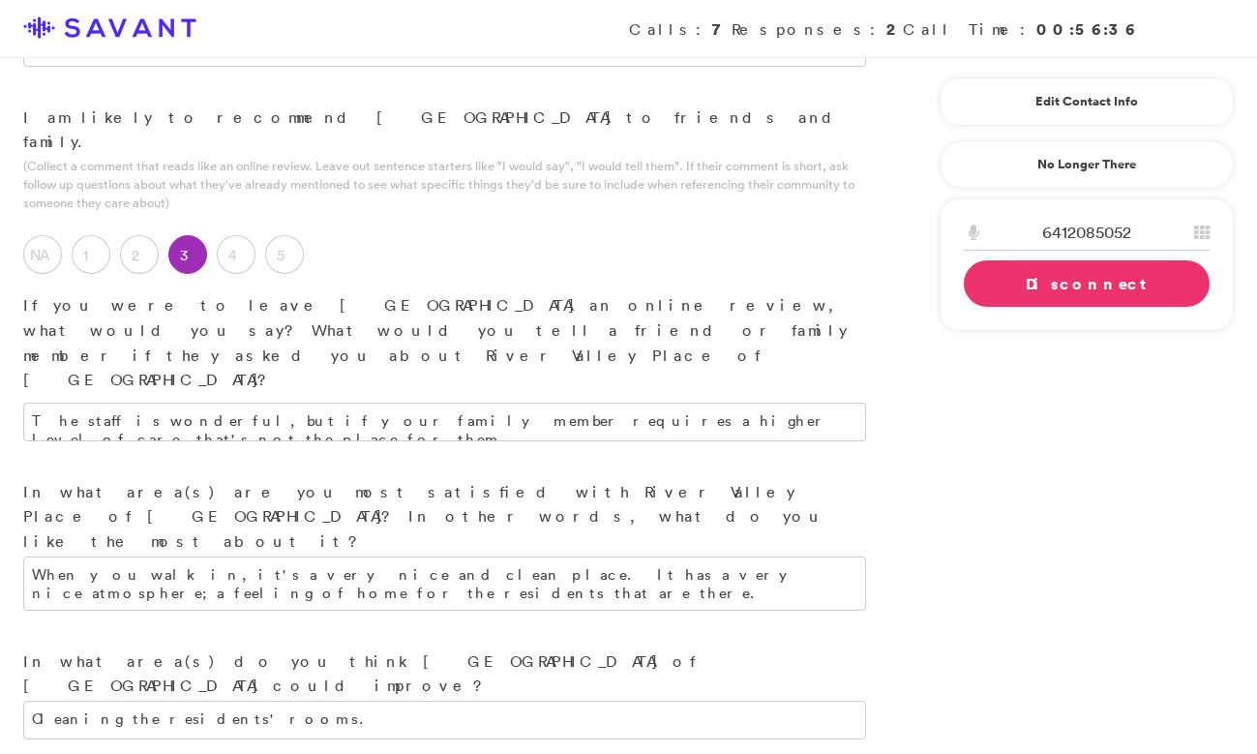
click at [1035, 291] on link "Disconnect" at bounding box center [1087, 283] width 246 height 46
